Goal: Information Seeking & Learning: Check status

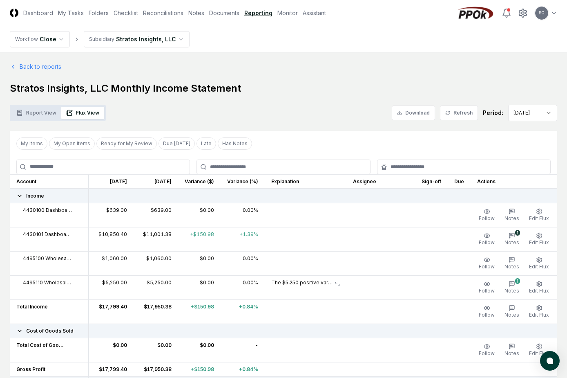
click at [85, 112] on button "Flux View" at bounding box center [82, 113] width 43 height 12
click at [515, 236] on icon "button" at bounding box center [512, 235] width 7 height 7
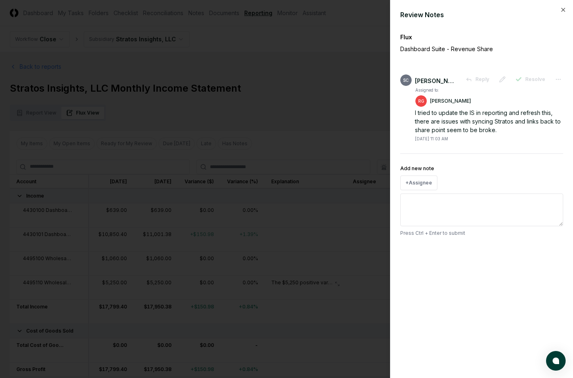
click at [340, 56] on div at bounding box center [286, 189] width 573 height 378
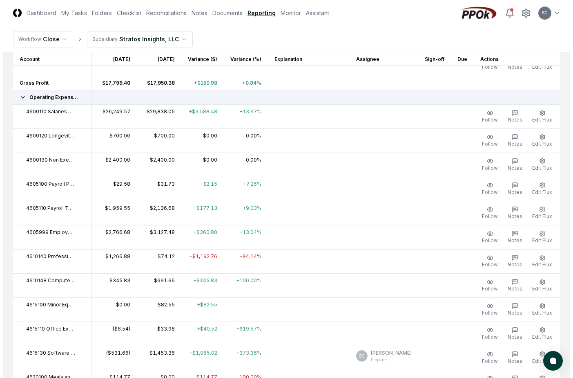
scroll to position [327, 0]
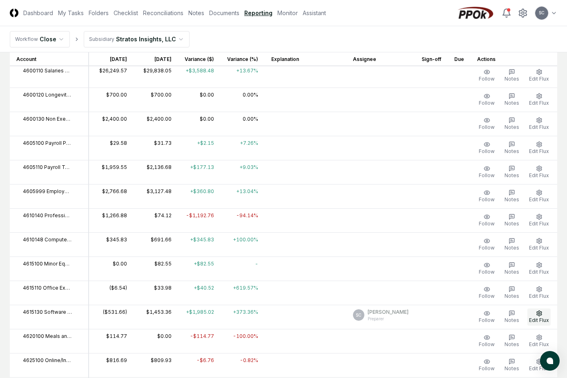
click at [538, 314] on icon "button" at bounding box center [539, 312] width 5 height 5
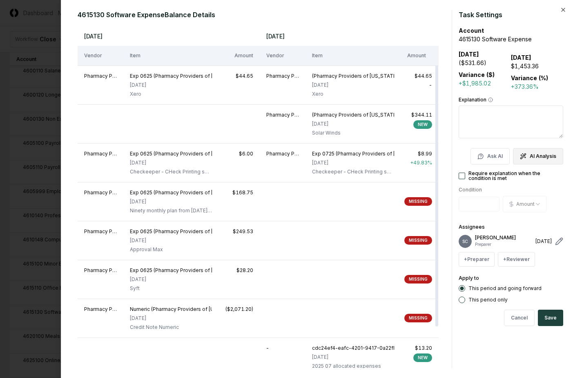
click at [539, 157] on button "AI Analysis" at bounding box center [538, 156] width 50 height 16
click at [486, 297] on label "This period only" at bounding box center [488, 299] width 39 height 5
click at [466, 296] on button "This period only" at bounding box center [462, 299] width 7 height 7
click at [523, 158] on icon "button" at bounding box center [523, 156] width 7 height 7
type textarea "*"
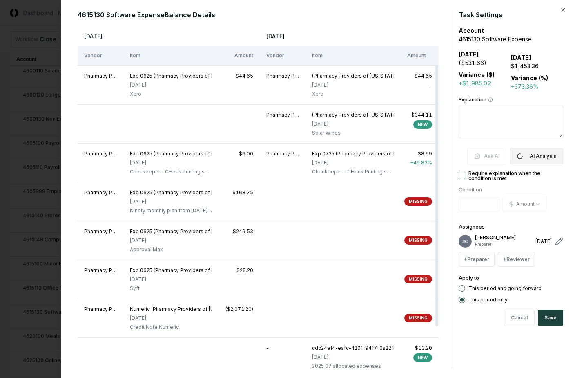
type textarea "**********"
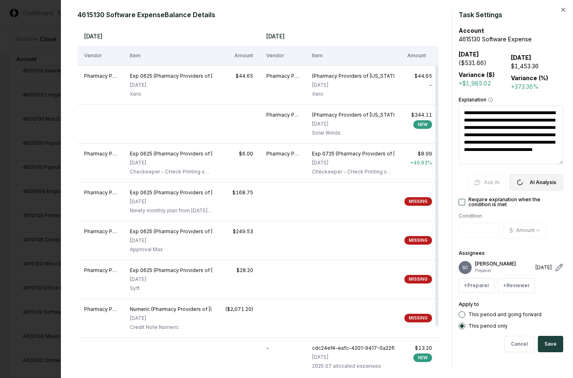
type textarea "*"
type textarea "**********"
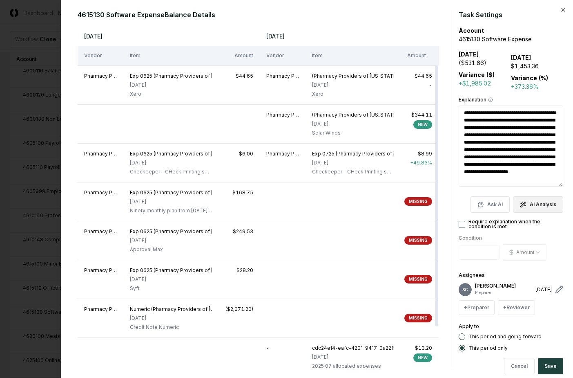
scroll to position [7, 0]
click at [515, 366] on button "Cancel" at bounding box center [519, 366] width 31 height 16
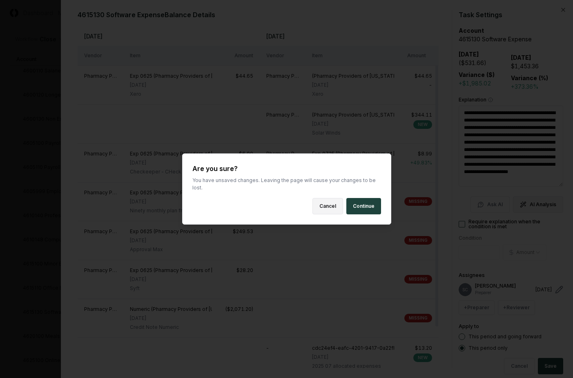
click at [323, 201] on button "Cancel" at bounding box center [328, 206] width 31 height 16
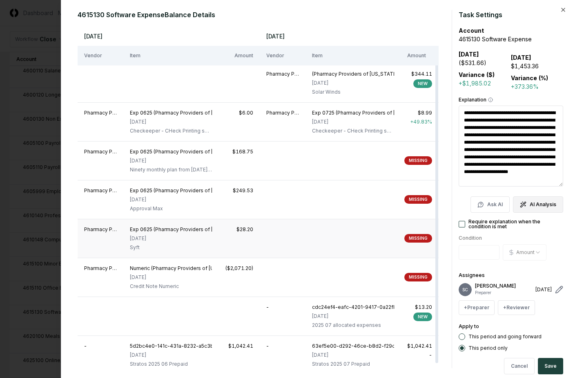
scroll to position [47, 0]
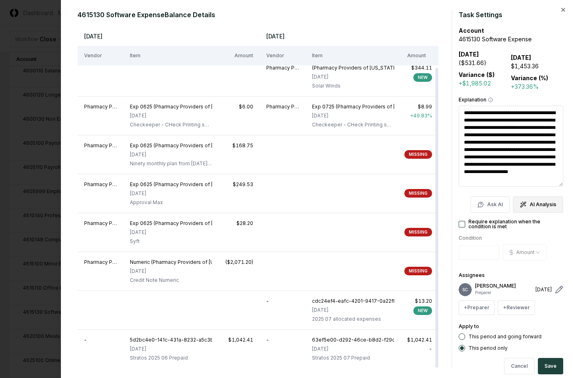
type textarea "*"
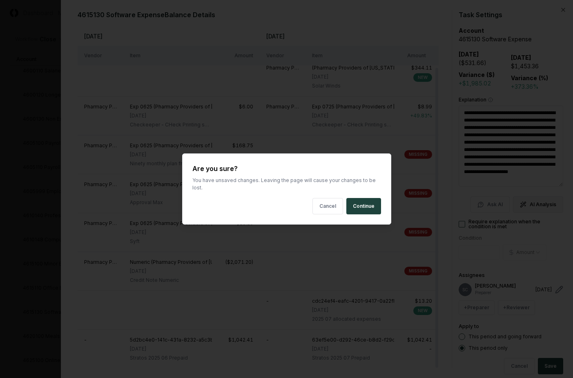
click at [28, 22] on body "CloseCore Dashboard My Tasks Folders Checklist Reconciliations Notes Documents …" at bounding box center [283, 297] width 567 height 1248
click at [356, 203] on button "Continue" at bounding box center [364, 206] width 35 height 16
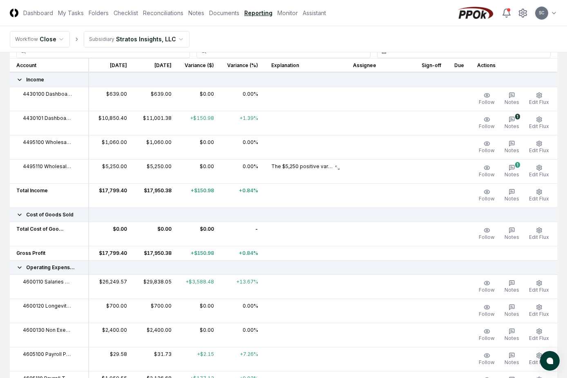
scroll to position [0, 0]
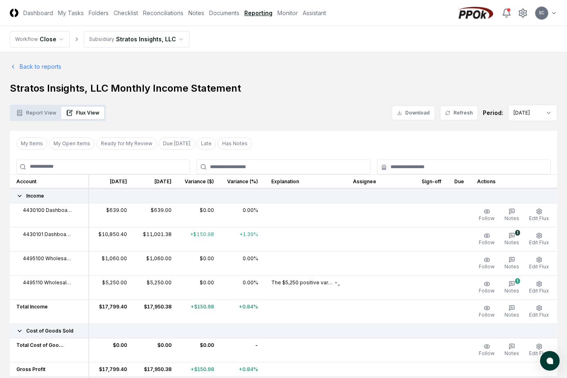
click at [83, 112] on button "Flux View" at bounding box center [82, 113] width 43 height 12
click at [463, 113] on button "Refresh" at bounding box center [459, 112] width 38 height 15
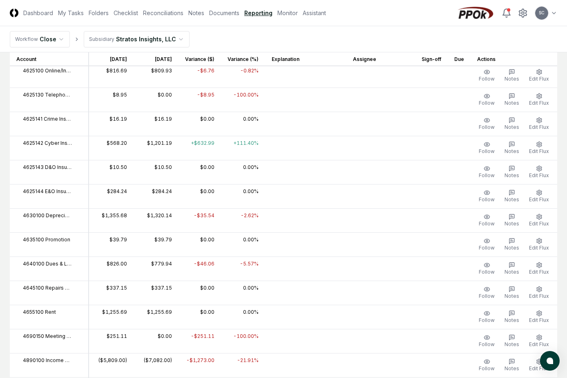
scroll to position [613, 0]
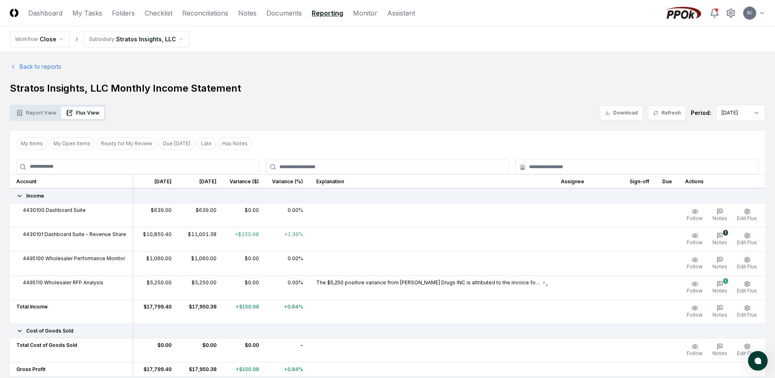
click at [81, 114] on button "Flux View" at bounding box center [82, 113] width 43 height 12
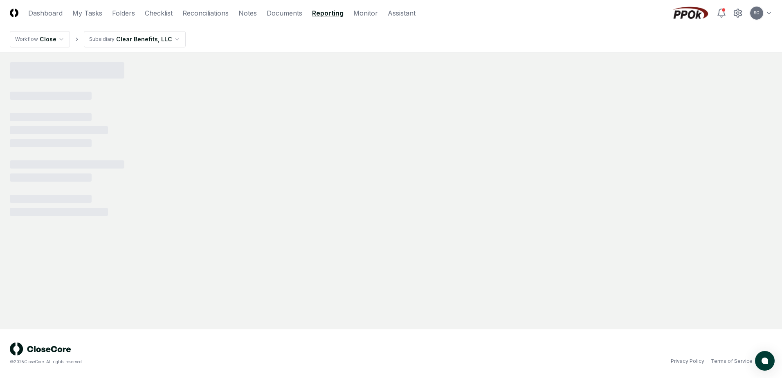
click at [321, 13] on link "Reporting" at bounding box center [327, 13] width 31 height 10
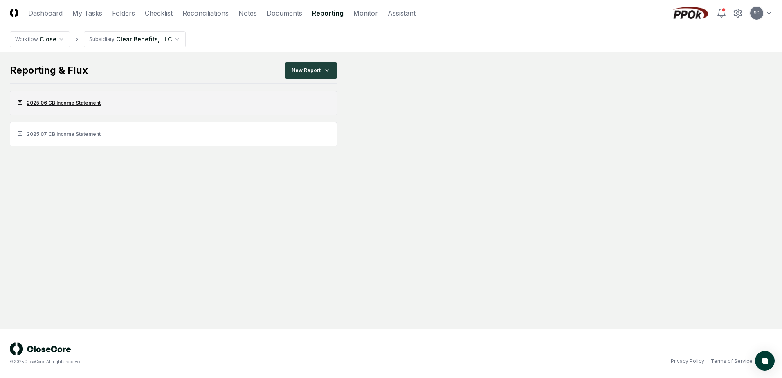
click at [59, 103] on link "2025 06 CB Income Statement" at bounding box center [173, 103] width 327 height 25
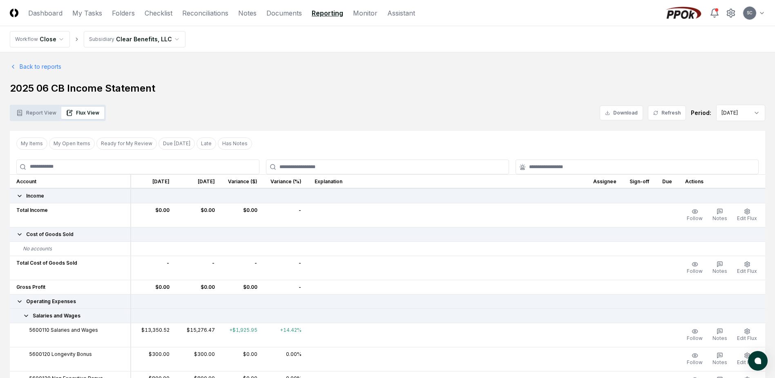
click at [323, 11] on link "Reporting" at bounding box center [327, 13] width 31 height 10
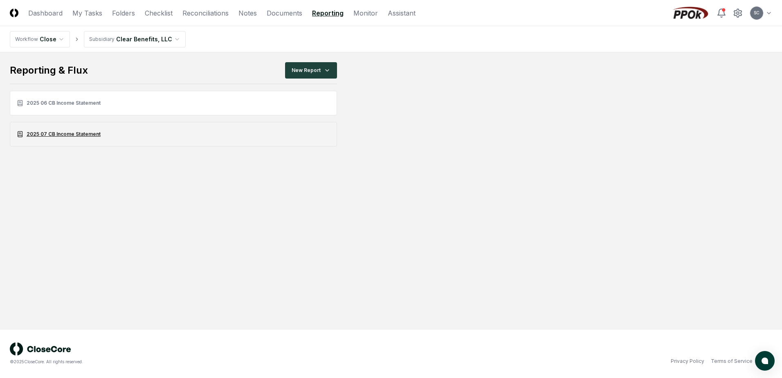
click at [70, 131] on link "2025 07 CB Income Statement" at bounding box center [173, 134] width 327 height 25
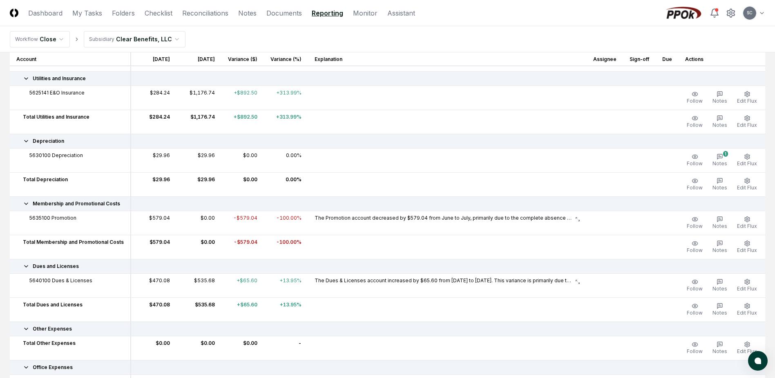
scroll to position [567, 0]
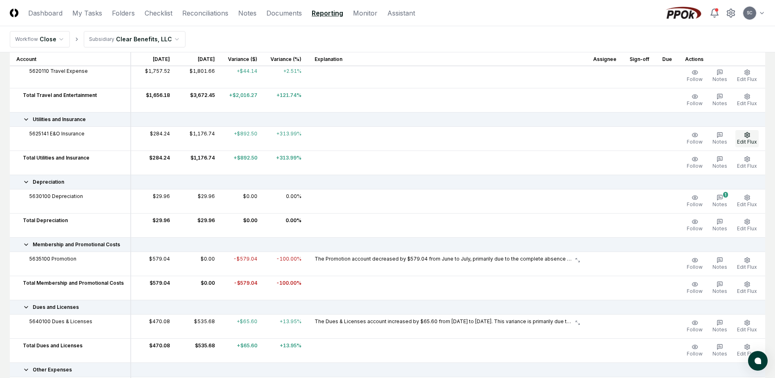
click at [743, 137] on button "Edit Flux" at bounding box center [747, 138] width 23 height 17
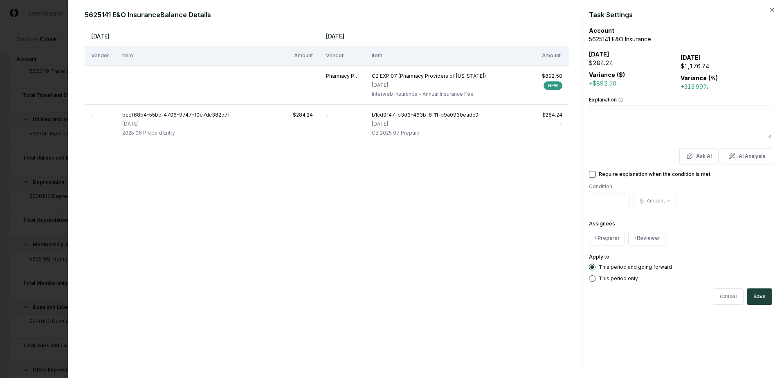
click at [737, 154] on button "AI Analysis" at bounding box center [746, 156] width 50 height 16
type textarea "**********"
type textarea "*"
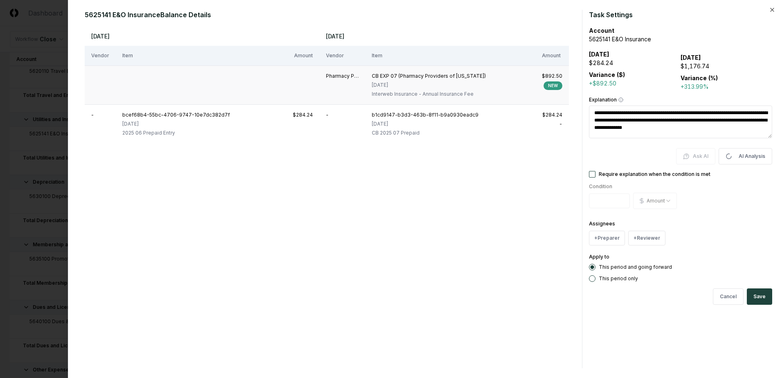
type textarea "**********"
type textarea "*"
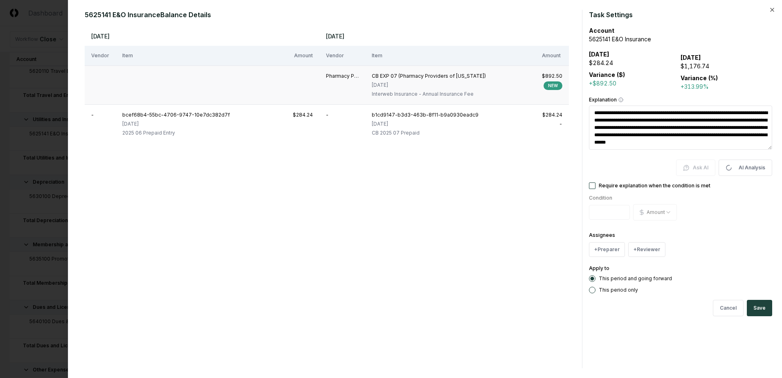
type textarea "**********"
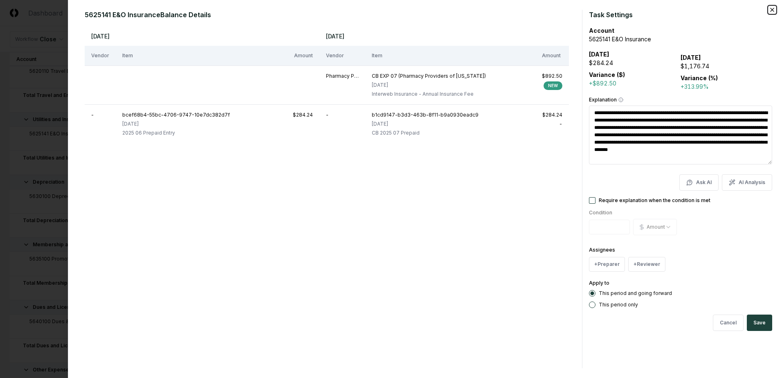
click at [771, 10] on icon "button" at bounding box center [771, 10] width 7 height 7
type textarea "*"
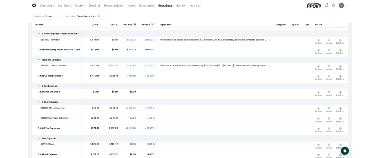
scroll to position [771, 0]
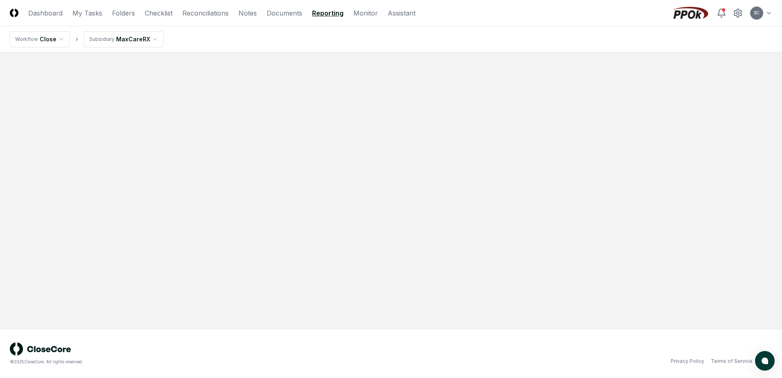
click at [331, 16] on link "Reporting" at bounding box center [327, 13] width 31 height 10
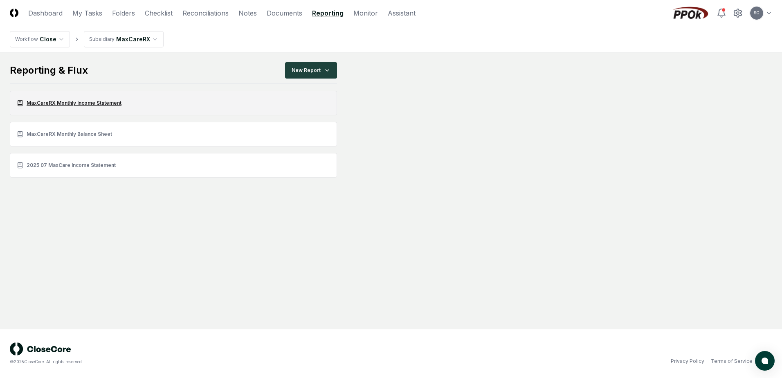
click at [57, 103] on link "MaxCareRX Monthly Income Statement" at bounding box center [173, 103] width 327 height 25
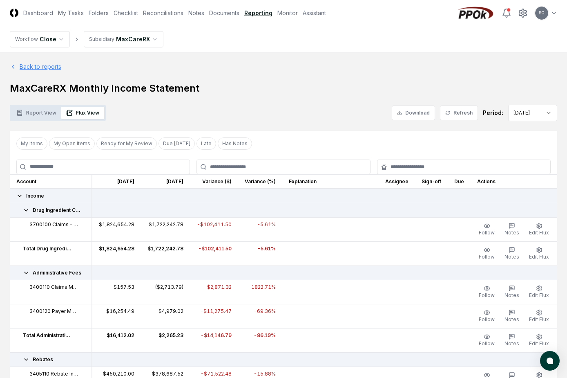
click at [29, 66] on link "Back to reports" at bounding box center [36, 66] width 52 height 9
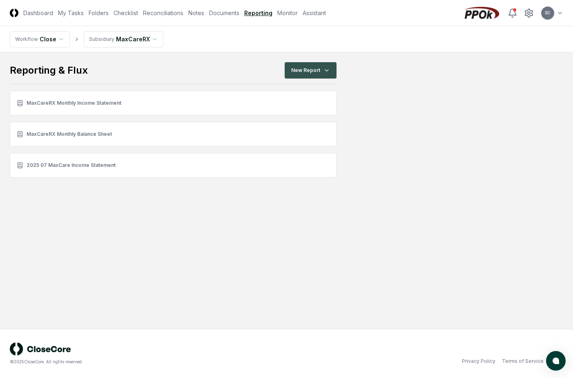
click at [305, 68] on html "CloseCore Dashboard My Tasks Folders Checklist Reconciliations Notes Documents …" at bounding box center [286, 189] width 573 height 378
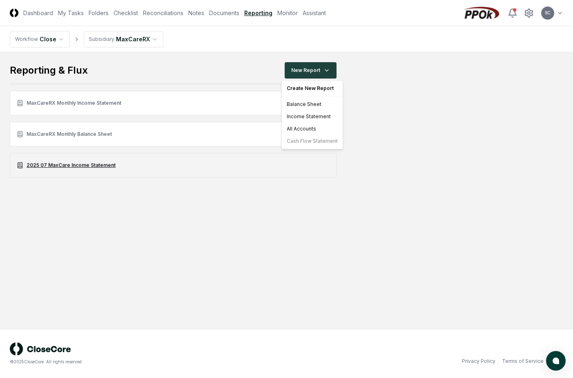
click at [72, 166] on html "CloseCore Dashboard My Tasks Folders Checklist Reconciliations Notes Documents …" at bounding box center [286, 189] width 573 height 378
click at [72, 166] on link "2025 07 MaxCare Income Statement" at bounding box center [173, 165] width 327 height 25
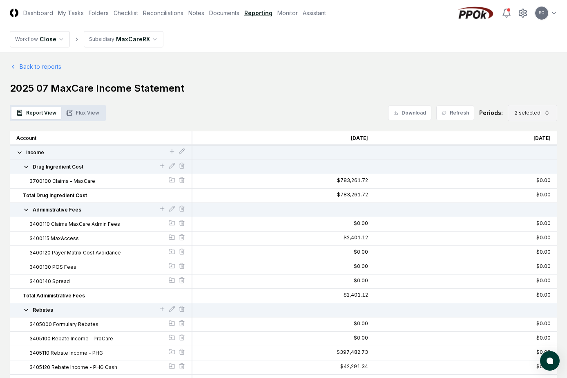
click at [531, 114] on span "2 selected" at bounding box center [528, 112] width 26 height 7
click at [517, 167] on icon "Suggestions" at bounding box center [517, 167] width 4 height 3
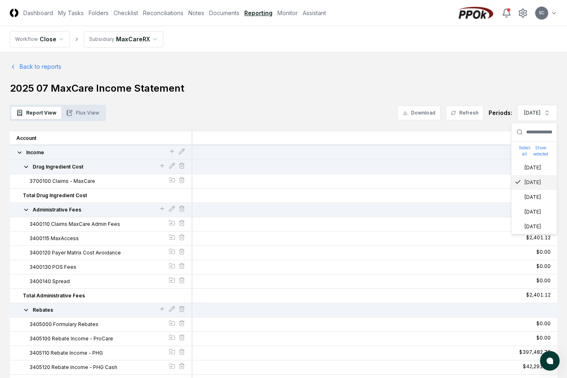
click at [518, 181] on icon "Suggestions" at bounding box center [518, 182] width 7 height 7
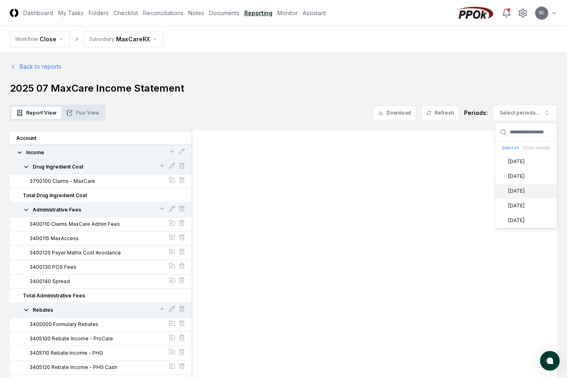
click at [505, 192] on icon "Suggestions" at bounding box center [502, 190] width 7 height 7
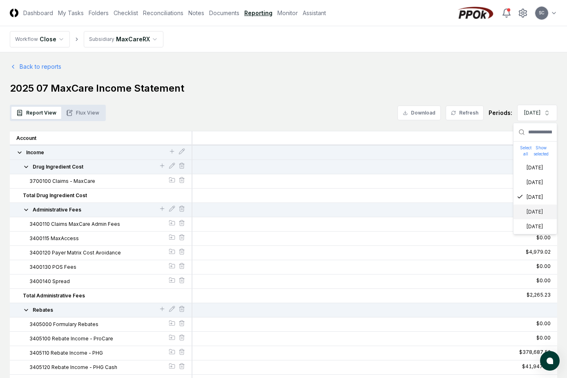
click at [527, 210] on div "[DATE]" at bounding box center [530, 211] width 26 height 7
